Goal: Transaction & Acquisition: Purchase product/service

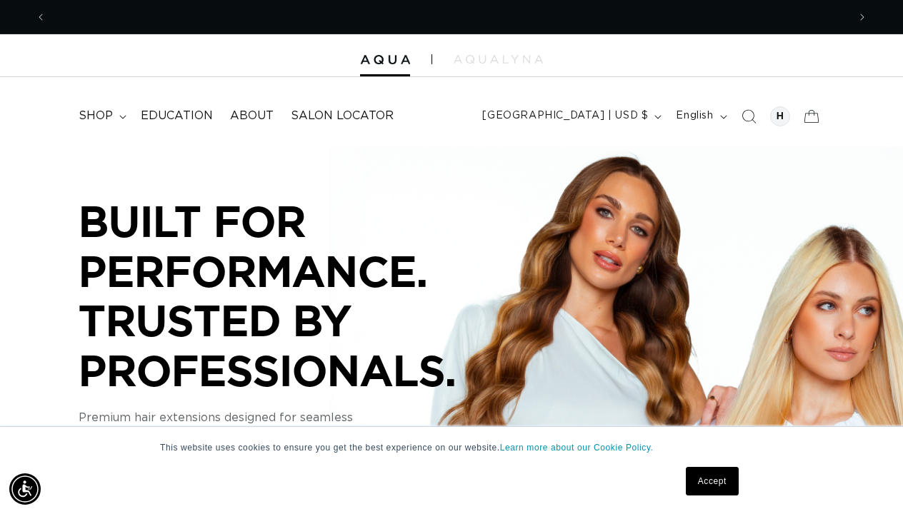
scroll to position [0, 801]
click at [748, 115] on icon "Search" at bounding box center [748, 116] width 15 height 15
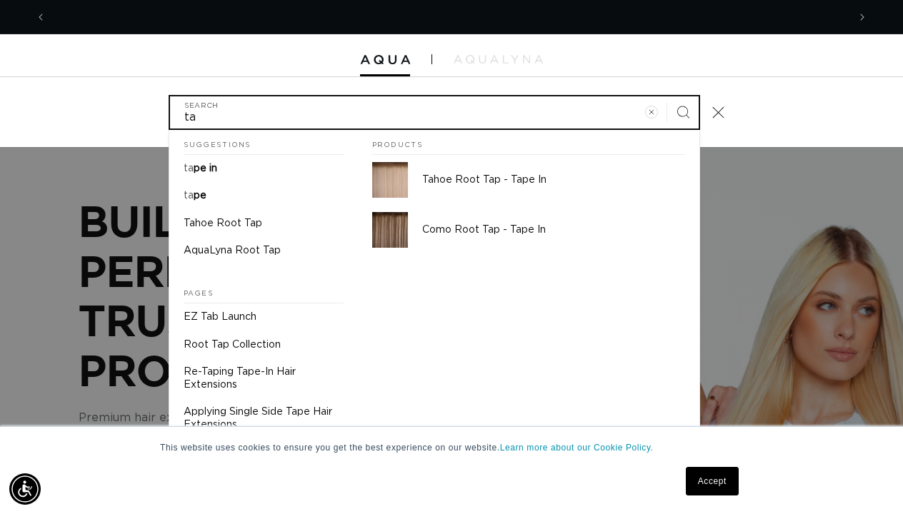
scroll to position [0, 1603]
type input "ta"
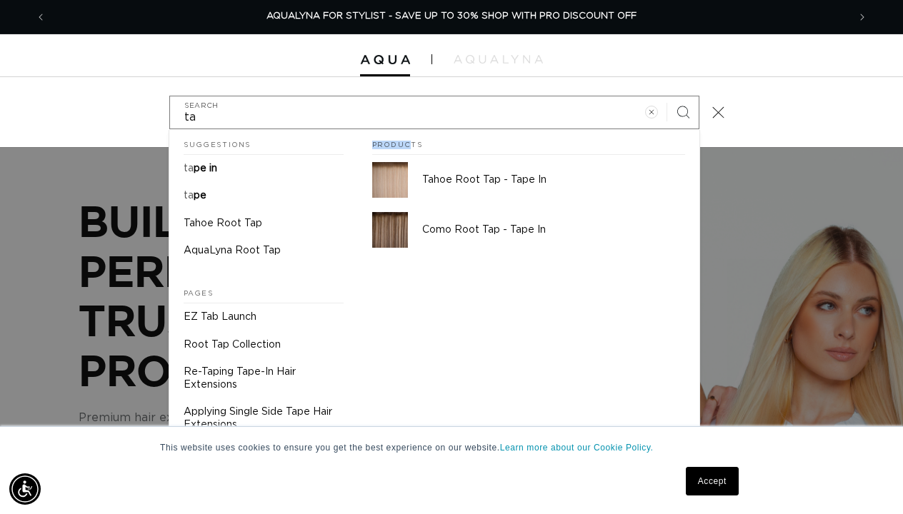
drag, startPoint x: 379, startPoint y: 141, endPoint x: 351, endPoint y: 141, distance: 27.9
click at [352, 141] on div "Suggestions ta pe in ta pe Tahoe Root Tap AquaLyna Root Tap Pages EZ Tab Launch…" at bounding box center [434, 288] width 530 height 317
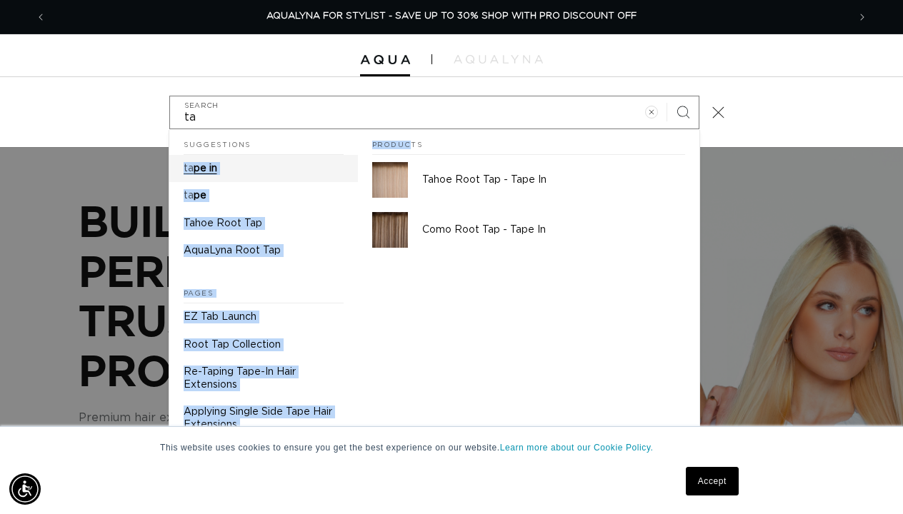
click at [225, 163] on link "ta pe in" at bounding box center [263, 168] width 189 height 27
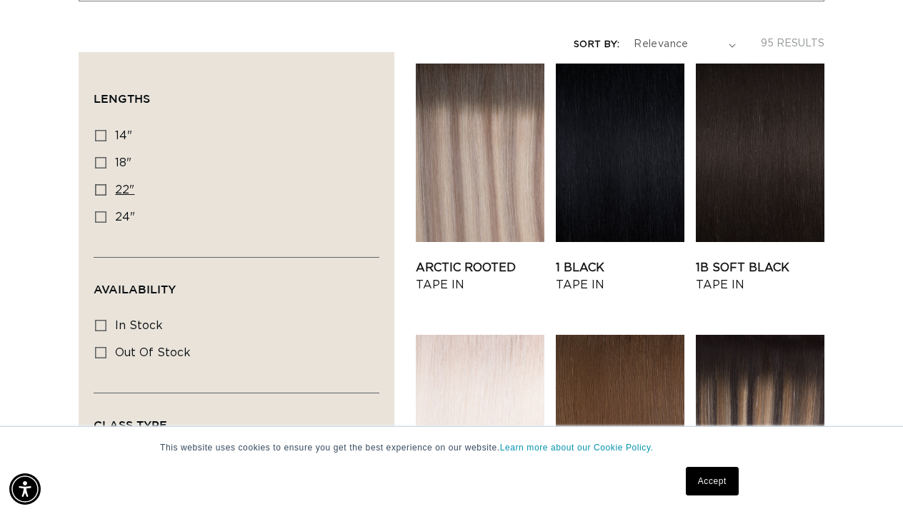
click at [122, 184] on span "22"" at bounding box center [124, 189] width 19 height 11
click at [106, 184] on input "22" 22" (37 products)" at bounding box center [100, 189] width 11 height 11
checkbox input "true"
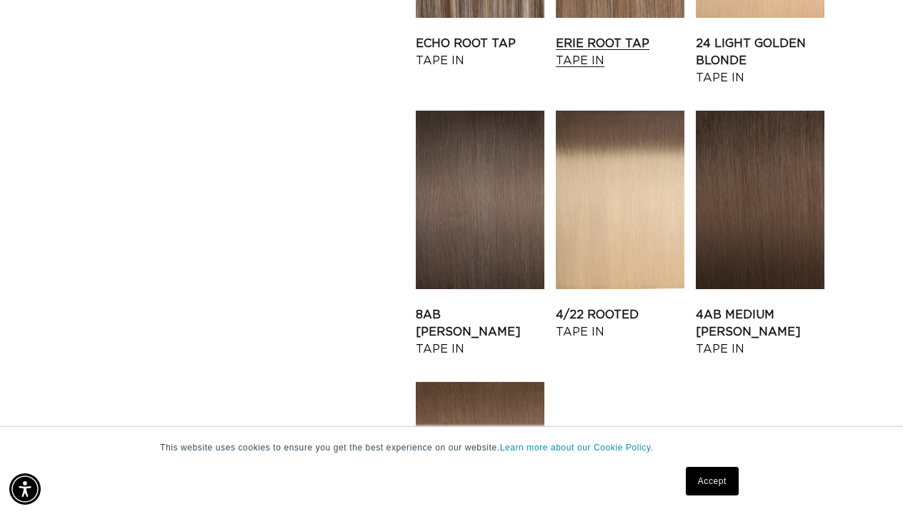
scroll to position [2137, 0]
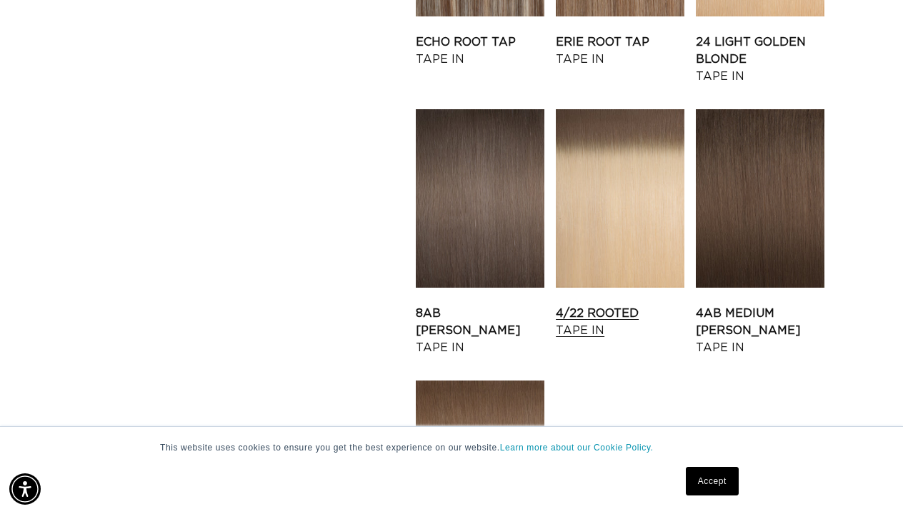
click at [614, 305] on link "4/22 Rooted Tape In" at bounding box center [620, 322] width 129 height 34
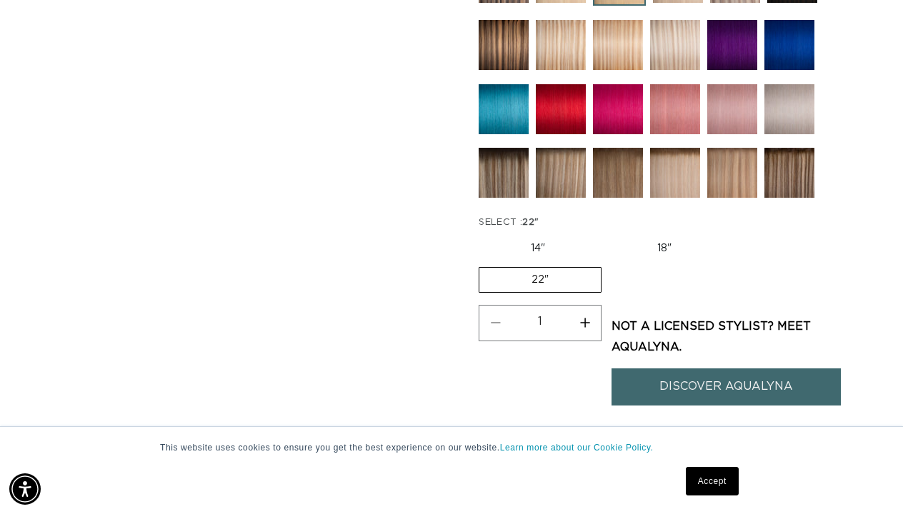
scroll to position [734, 0]
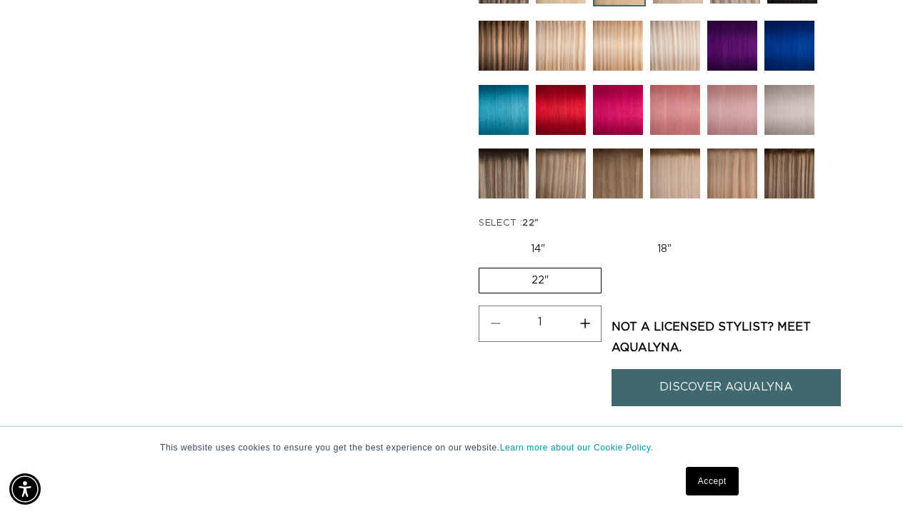
click at [585, 324] on button "Increase quantity for 4/22 Rooted - Tape In" at bounding box center [585, 324] width 32 height 36
click at [491, 322] on button "Decrease quantity for 4/22 Rooted - Tape In" at bounding box center [495, 324] width 32 height 36
type input "1"
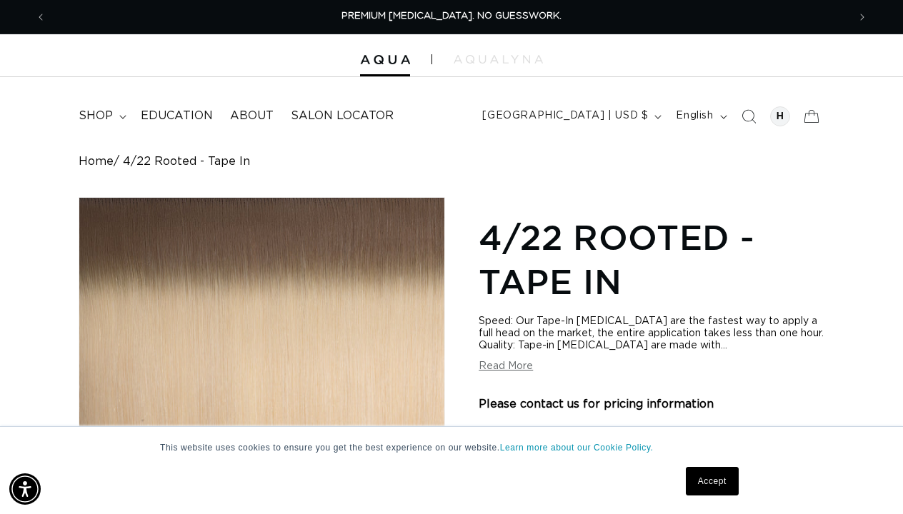
scroll to position [1, 0]
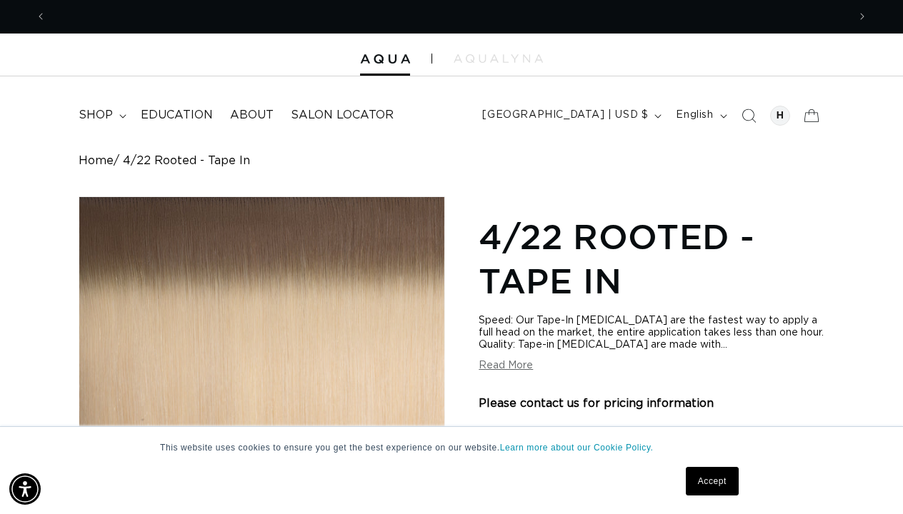
click at [505, 64] on div at bounding box center [451, 55] width 903 height 43
click at [494, 53] on div at bounding box center [451, 55] width 903 height 43
click at [496, 56] on img at bounding box center [498, 58] width 89 height 9
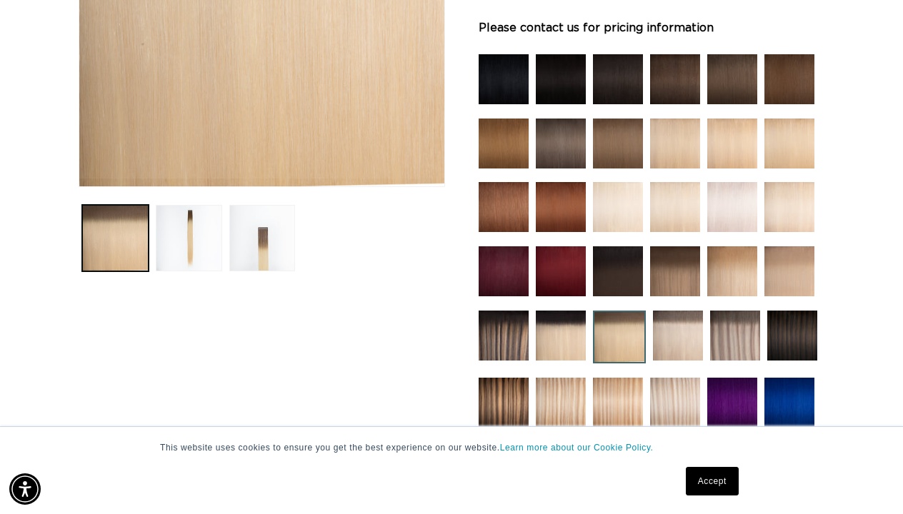
scroll to position [0, 1603]
click at [261, 231] on button "Load image 3 in gallery view" at bounding box center [262, 238] width 66 height 66
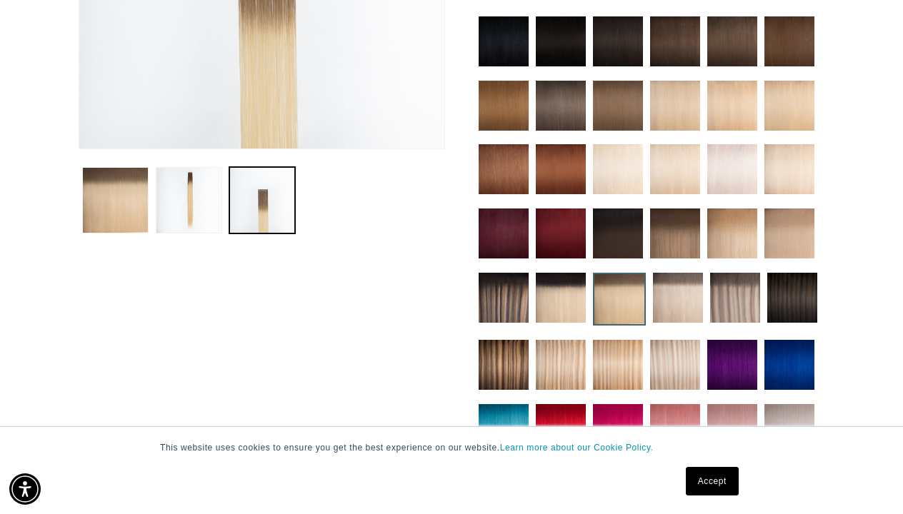
scroll to position [0, 0]
click at [184, 216] on button "Load image 2 in gallery view" at bounding box center [189, 200] width 66 height 66
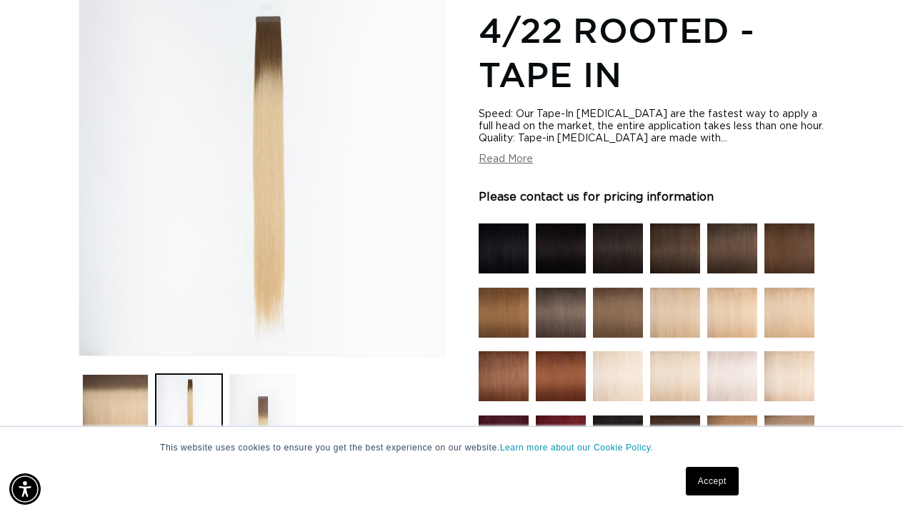
click at [520, 163] on button "Read More" at bounding box center [506, 160] width 54 height 12
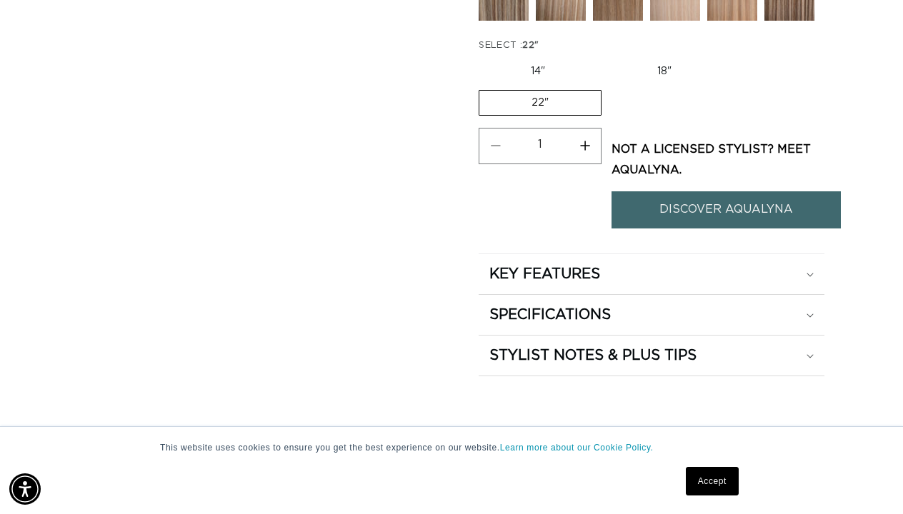
scroll to position [1255, 0]
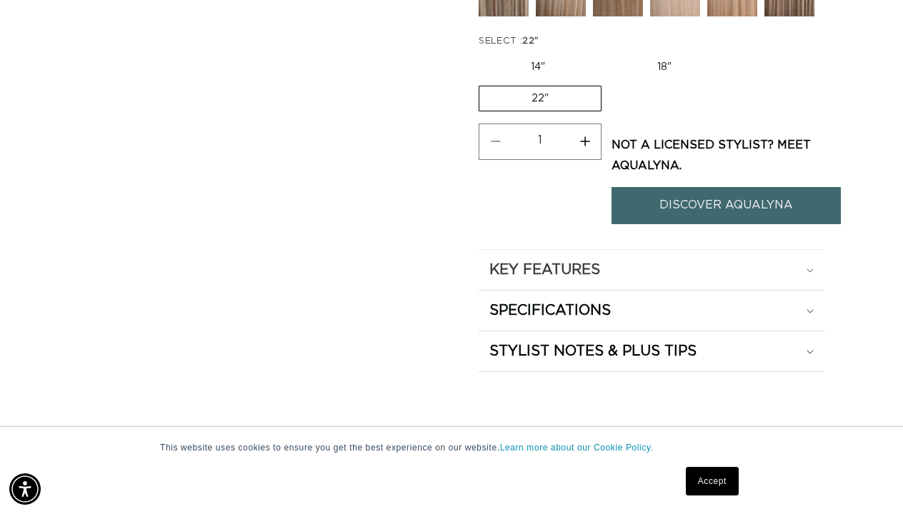
click at [537, 273] on h2 "KEY FEATURES" at bounding box center [544, 270] width 111 height 19
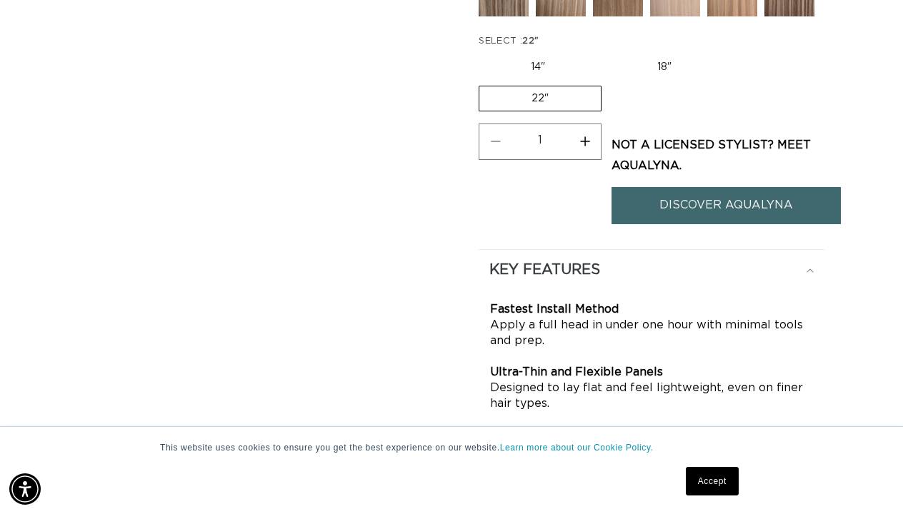
scroll to position [0, 0]
click at [539, 274] on h2 "KEY FEATURES" at bounding box center [544, 270] width 111 height 19
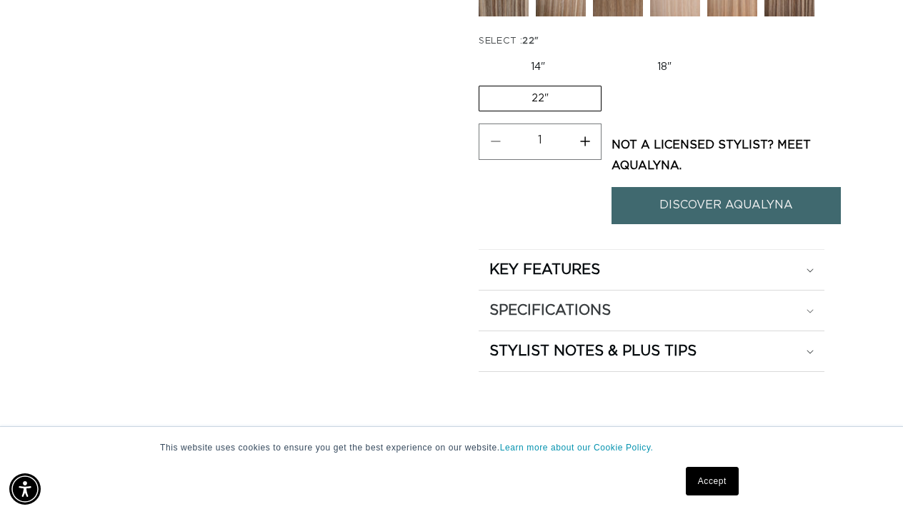
click at [546, 301] on h2 "SPECIFICATIONS" at bounding box center [549, 310] width 121 height 19
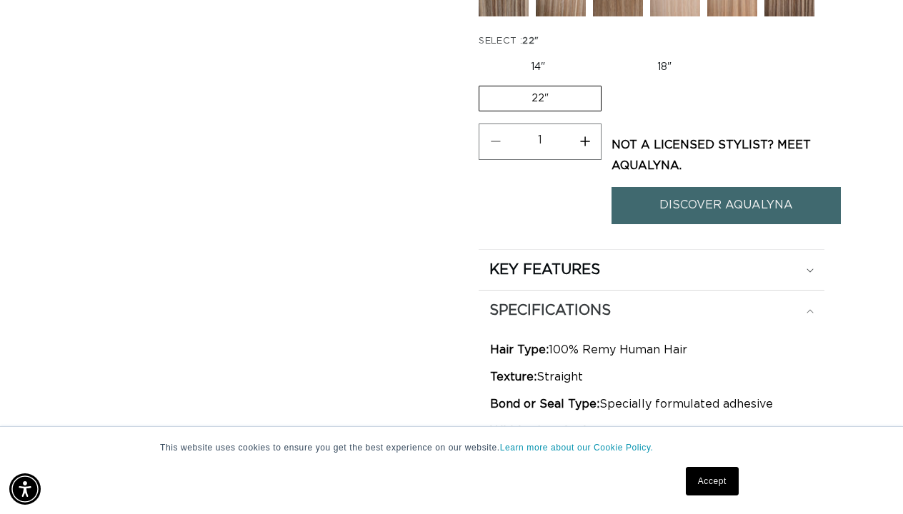
click at [546, 301] on h2 "SPECIFICATIONS" at bounding box center [549, 310] width 121 height 19
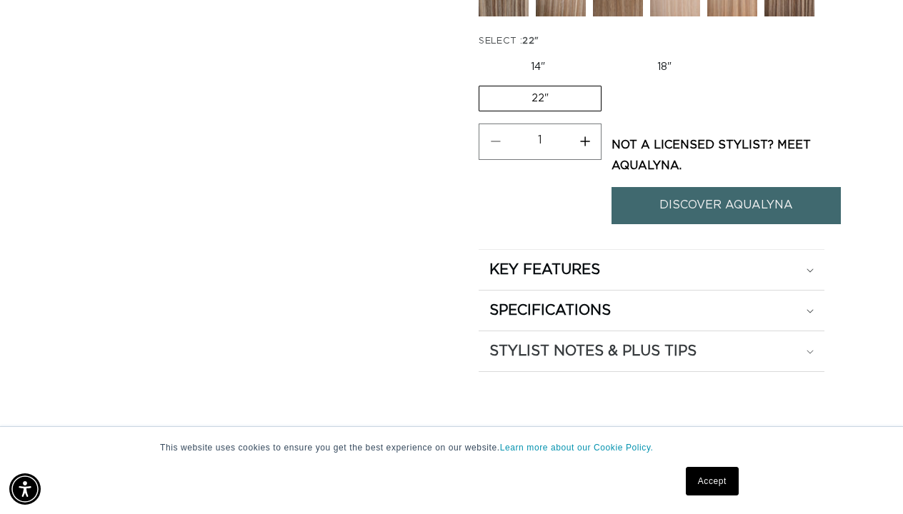
click at [559, 356] on h2 "STYLIST NOTES & PLUS TIPS" at bounding box center [592, 351] width 207 height 19
